Goal: Check status: Check status

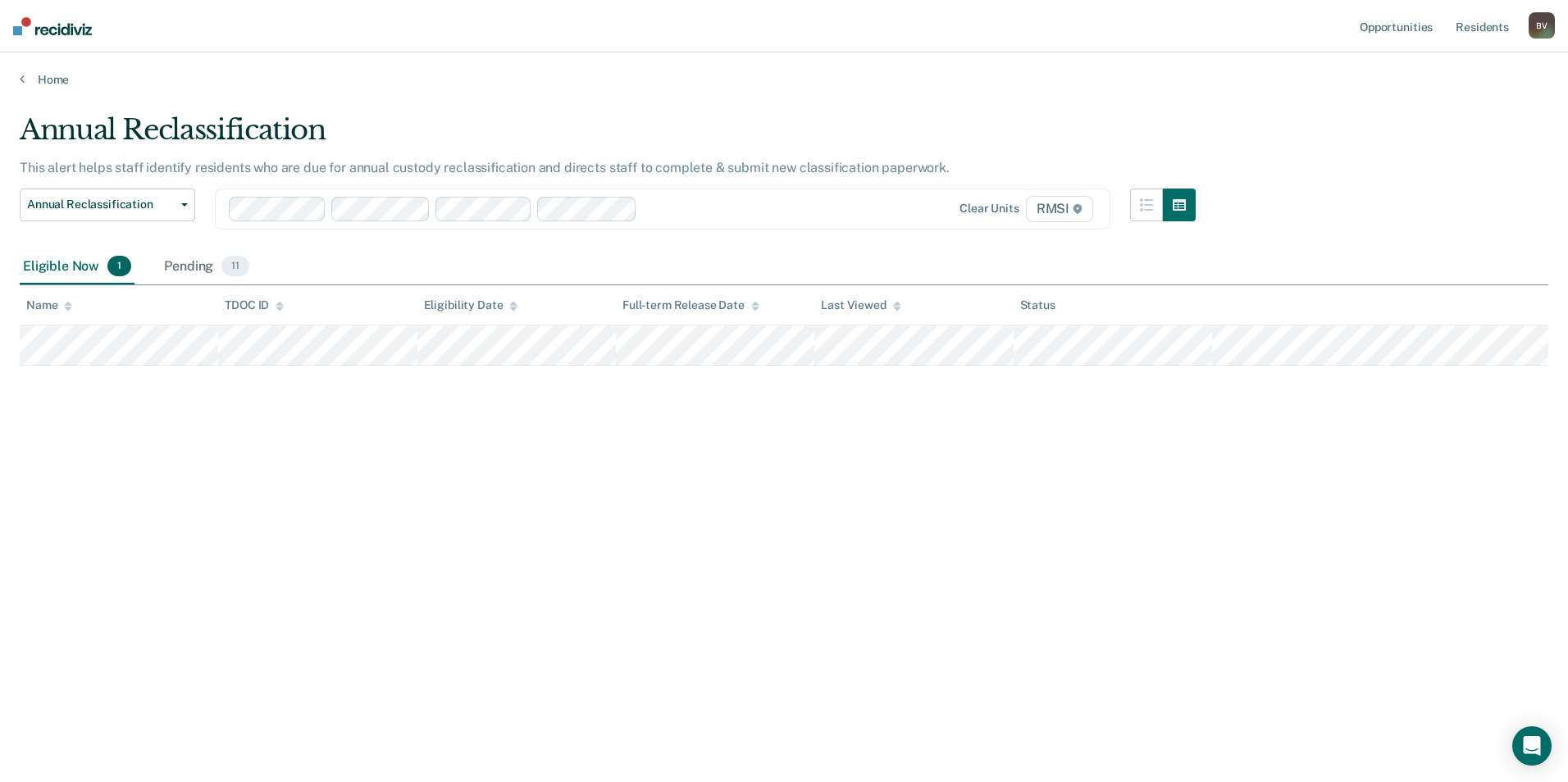
click at [124, 267] on span "1" at bounding box center [119, 267] width 24 height 21
click at [235, 266] on span "11" at bounding box center [235, 267] width 28 height 21
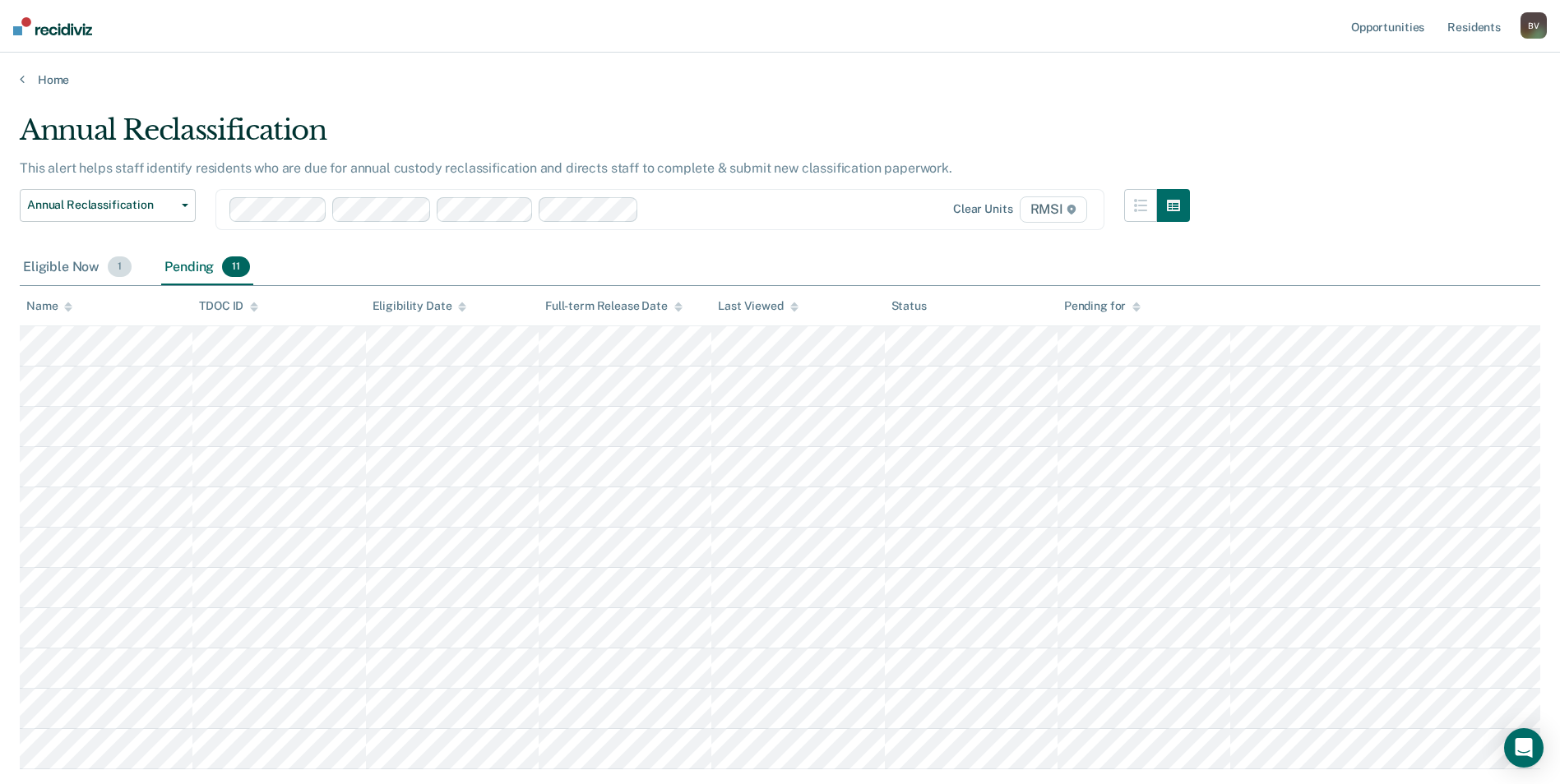
click at [118, 263] on span "1" at bounding box center [120, 268] width 24 height 22
